Goal: Find specific page/section: Find specific page/section

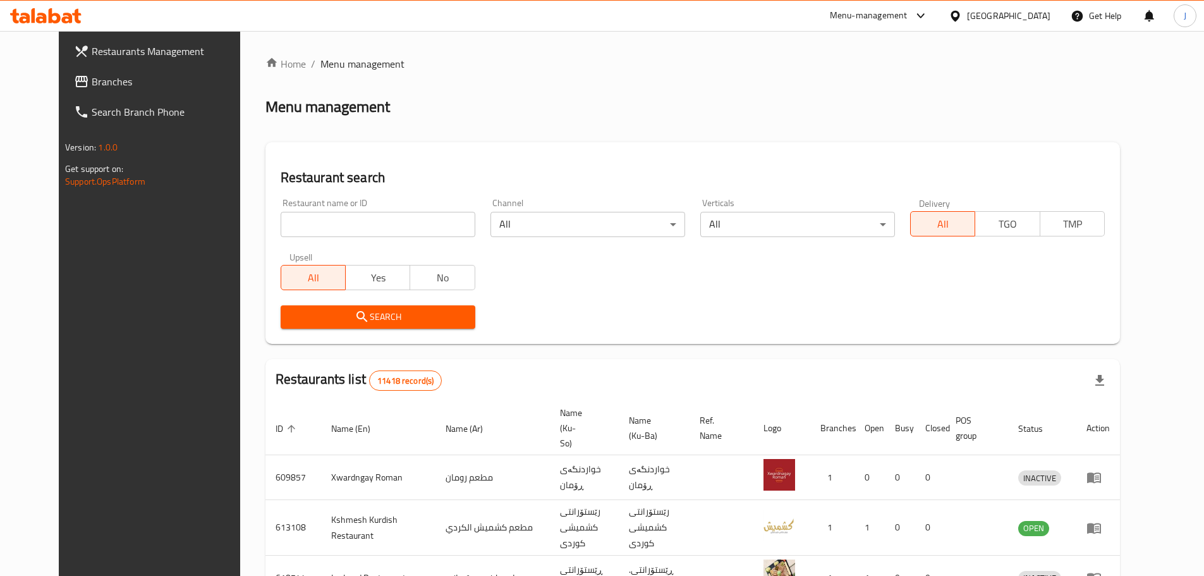
click at [340, 221] on input "search" at bounding box center [378, 224] width 195 height 25
click button "Search" at bounding box center [378, 316] width 195 height 23
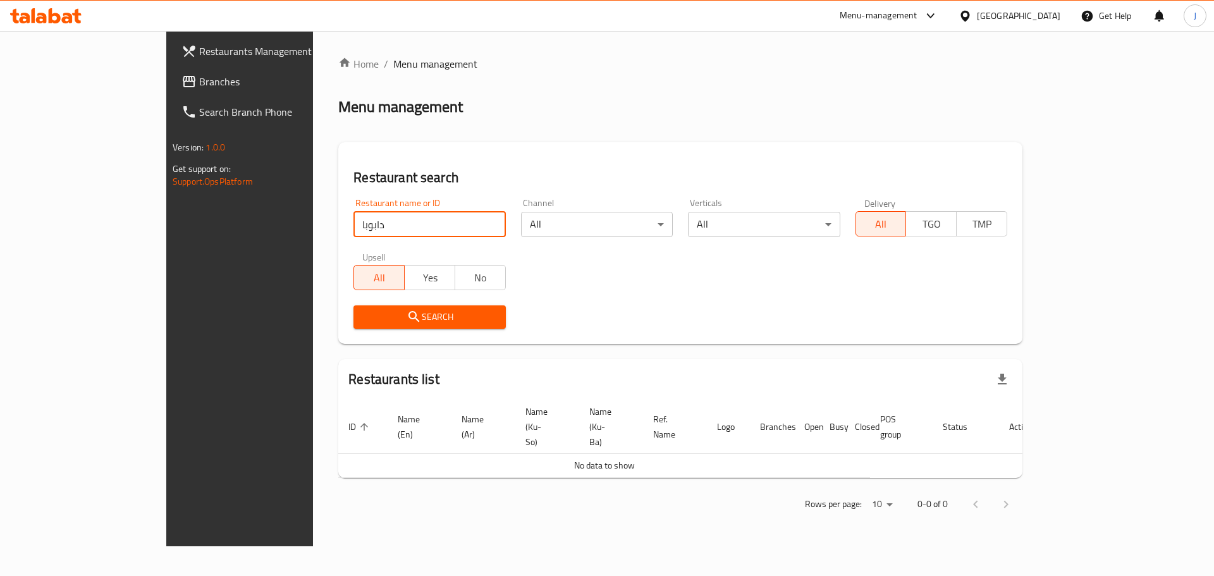
type input "دابوبا"
click button "Search" at bounding box center [429, 316] width 152 height 23
click at [353, 227] on input "دابوبا" at bounding box center [429, 224] width 152 height 25
click at [364, 320] on span "Search" at bounding box center [430, 317] width 132 height 16
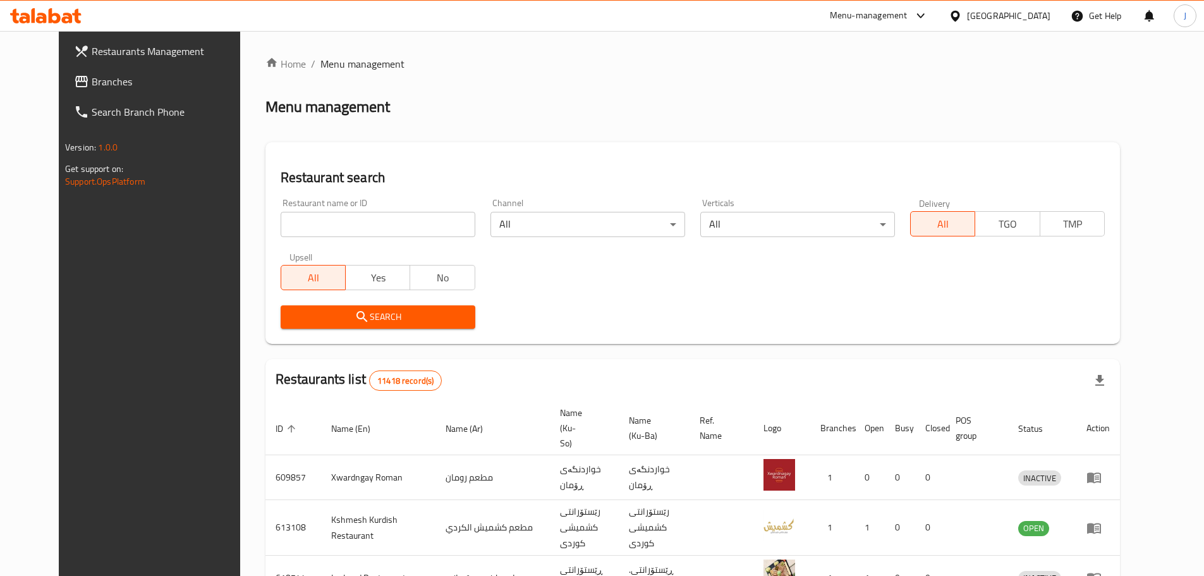
click at [281, 224] on input "search" at bounding box center [378, 224] width 195 height 25
type input "د"
type input "دبوبا"
click button "Search" at bounding box center [378, 316] width 195 height 23
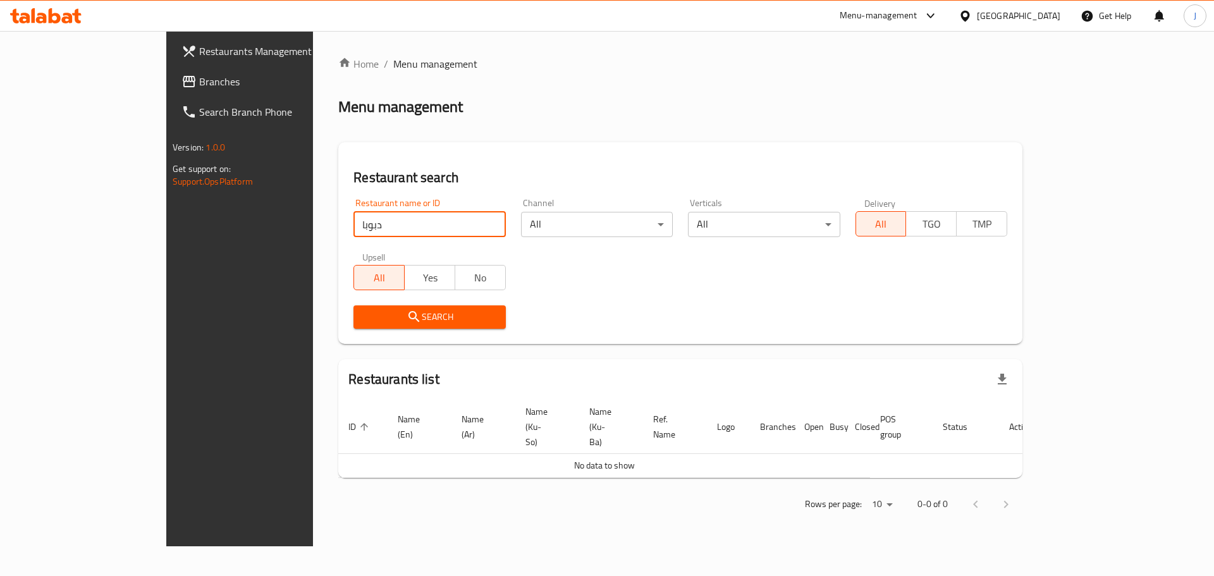
click at [353, 236] on input "دبوبا" at bounding box center [429, 224] width 152 height 25
click at [353, 234] on input "دبوبا" at bounding box center [429, 224] width 152 height 25
click at [394, 227] on input "search" at bounding box center [429, 224] width 152 height 25
click at [395, 226] on input "search" at bounding box center [429, 224] width 152 height 25
